Goal: Information Seeking & Learning: Check status

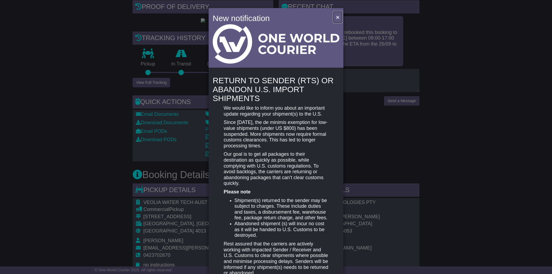
click at [338, 18] on span "×" at bounding box center [337, 17] width 3 height 6
click at [337, 17] on span "×" at bounding box center [337, 17] width 3 height 6
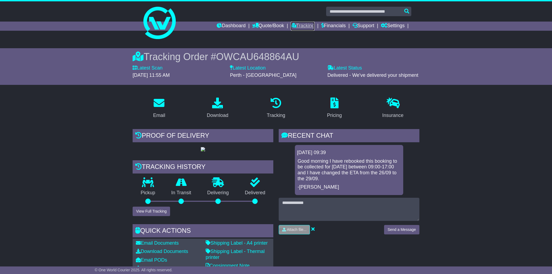
click at [296, 28] on link "Tracking" at bounding box center [303, 26] width 24 height 9
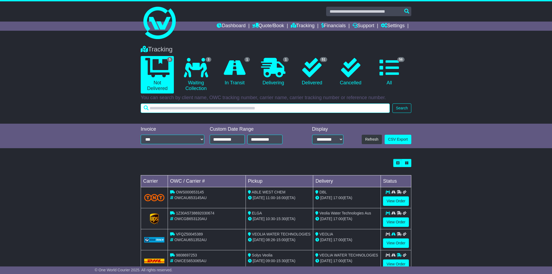
click at [252, 106] on input "text" at bounding box center [265, 108] width 249 height 9
paste input "**********"
type input "**********"
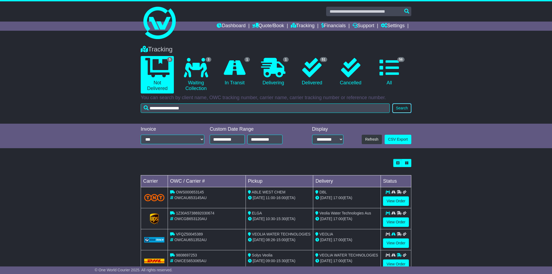
click at [405, 106] on button "Search" at bounding box center [401, 108] width 19 height 9
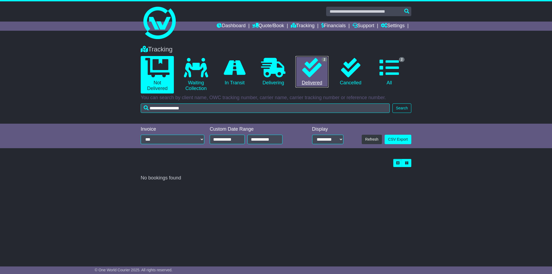
click at [322, 77] on link "2 Delivered" at bounding box center [311, 72] width 33 height 32
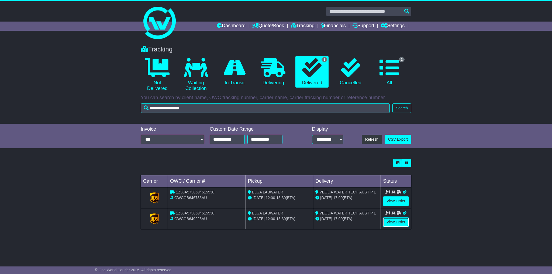
click at [392, 222] on link "View Order" at bounding box center [396, 222] width 26 height 9
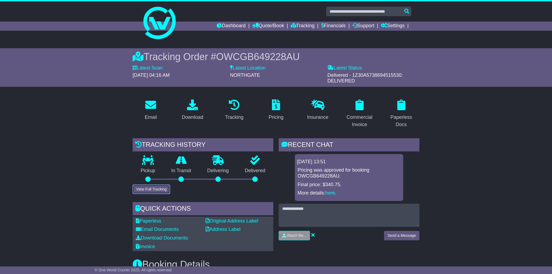
click at [164, 189] on button "View Full Tracking" at bounding box center [151, 189] width 37 height 9
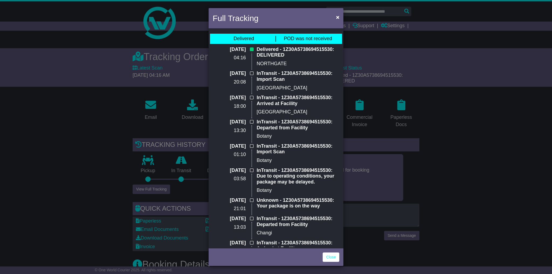
click at [421, 163] on div "Full Tracking × Delivered POD was not received 22 Sep 2025 04:16 Delivered - 1Z…" at bounding box center [276, 137] width 552 height 274
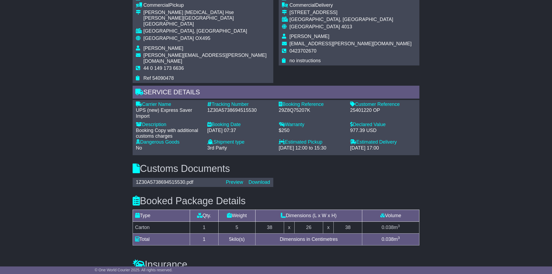
scroll to position [296, 0]
